Goal: Information Seeking & Learning: Learn about a topic

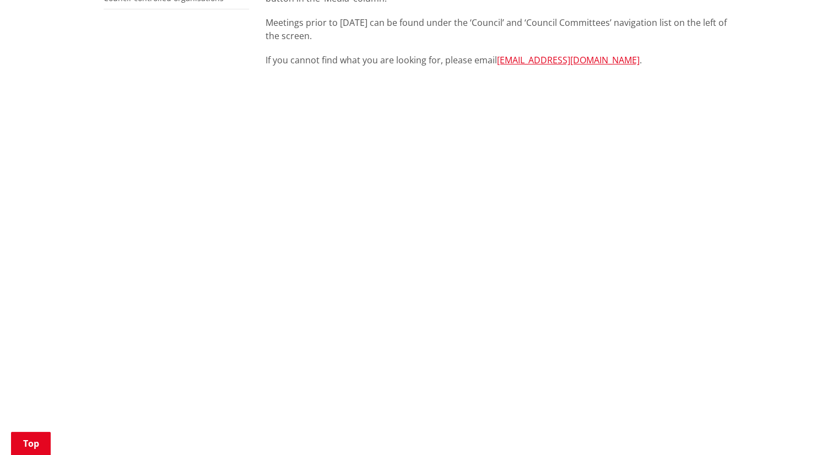
scroll to position [386, 0]
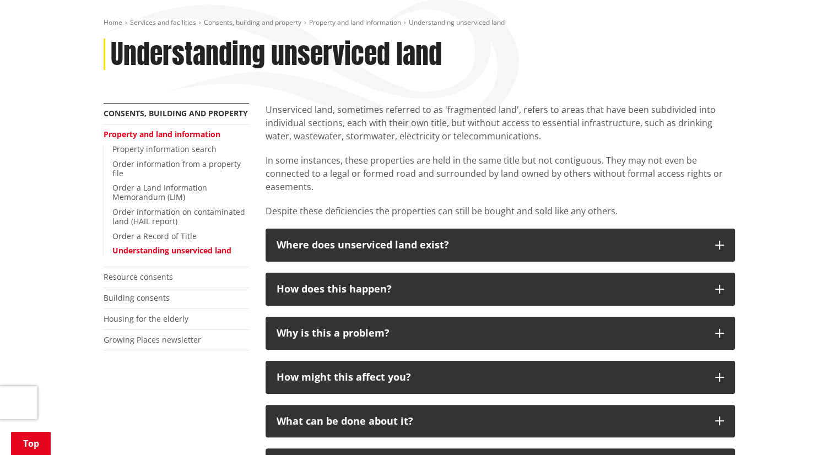
scroll to position [110, 0]
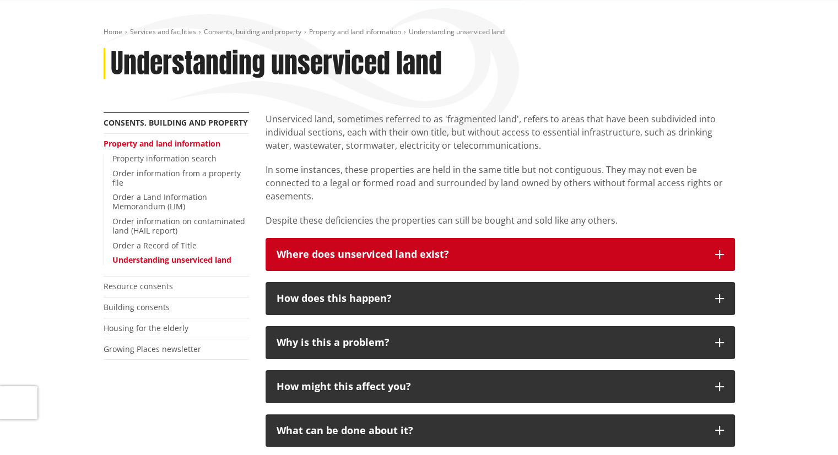
click at [724, 251] on button "Where does unserviced land exist?" at bounding box center [499, 254] width 469 height 33
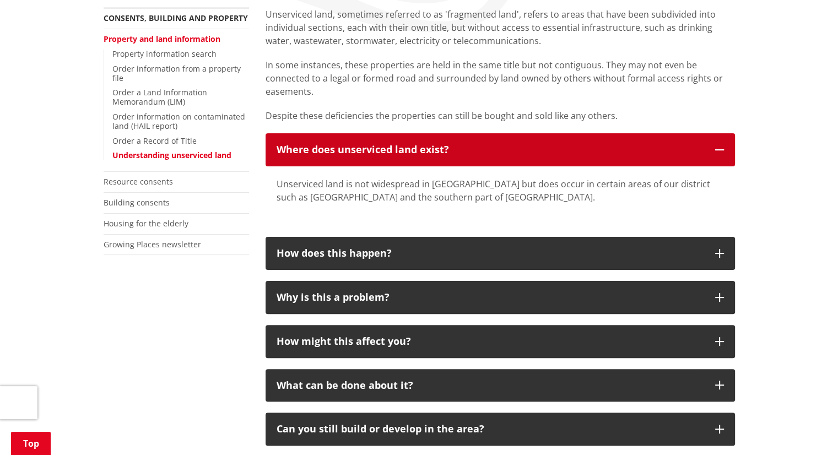
scroll to position [220, 0]
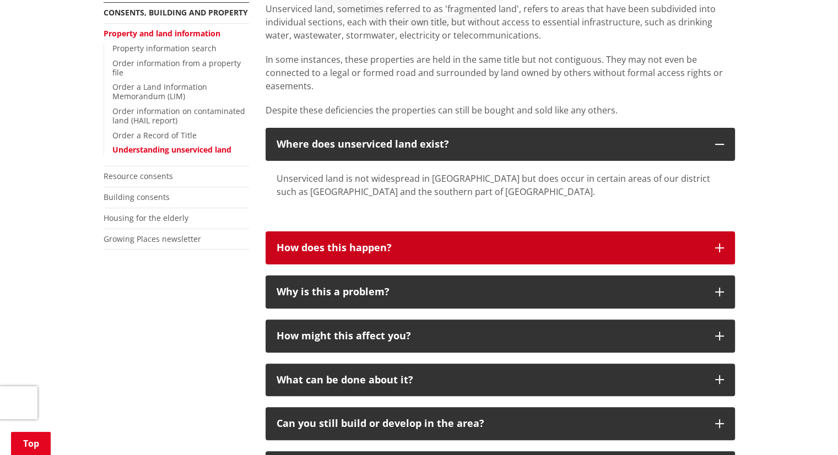
click at [717, 243] on button "How does this happen?" at bounding box center [499, 247] width 469 height 33
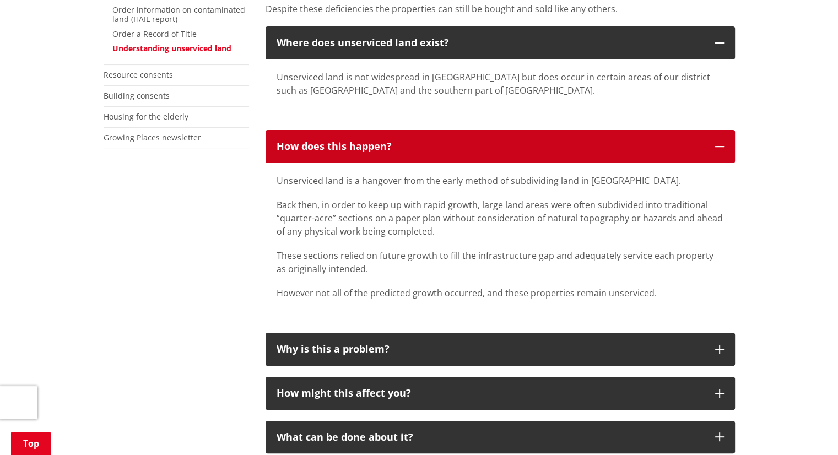
scroll to position [441, 0]
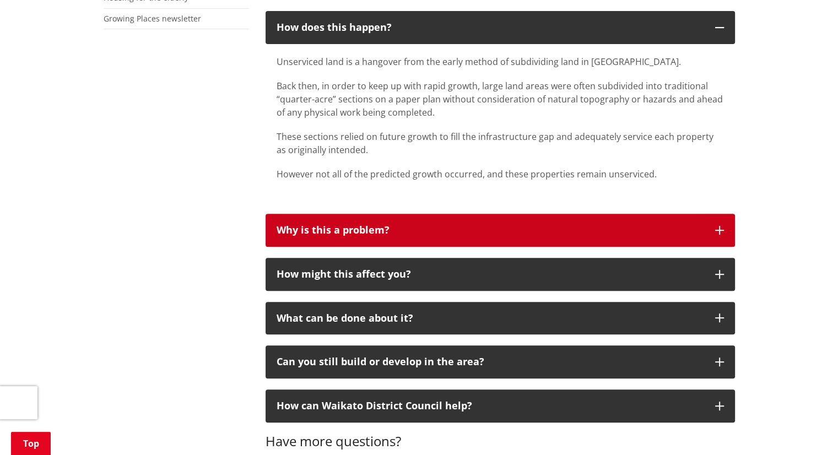
click at [707, 229] on button "Why is this a problem?" at bounding box center [499, 230] width 469 height 33
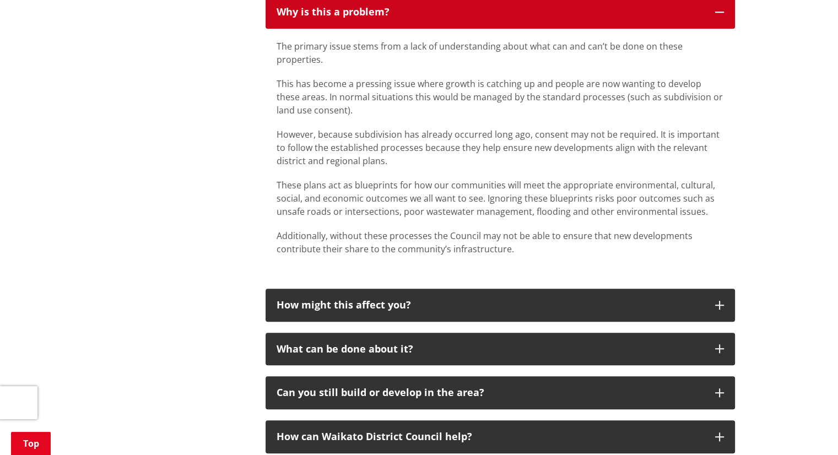
scroll to position [716, 0]
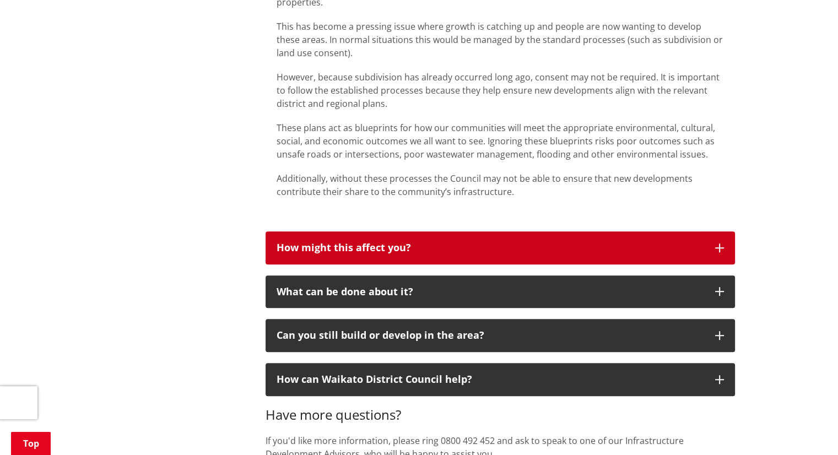
click at [724, 247] on button "How might this affect you?" at bounding box center [499, 247] width 469 height 33
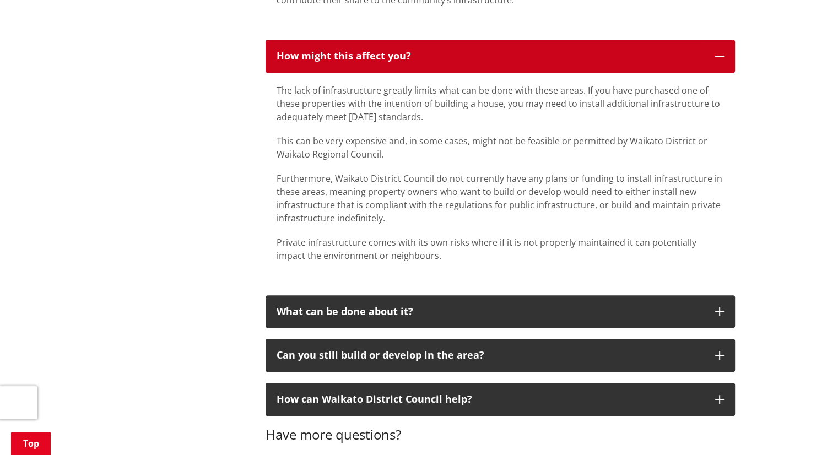
scroll to position [826, 0]
